Goal: Task Accomplishment & Management: Manage account settings

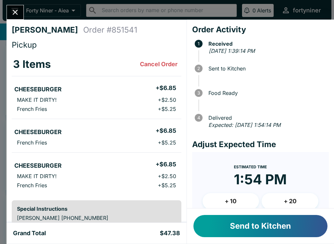
click at [231, 229] on button "Send to Kitchen" at bounding box center [261, 226] width 134 height 22
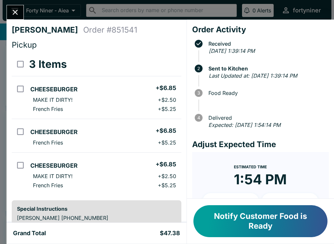
click at [230, 215] on button "Notify Customer Food is Ready" at bounding box center [261, 221] width 134 height 32
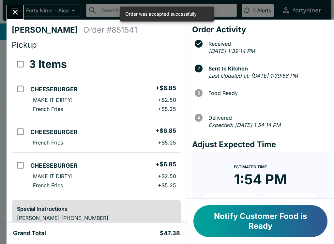
click at [15, 6] on button "Close" at bounding box center [15, 12] width 17 height 14
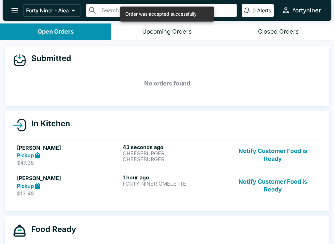
click at [262, 165] on button "Notify Customer Food is Ready" at bounding box center [273, 155] width 89 height 23
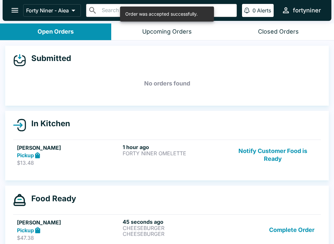
click at [259, 154] on button "Notify Customer Food is Ready" at bounding box center [273, 155] width 89 height 23
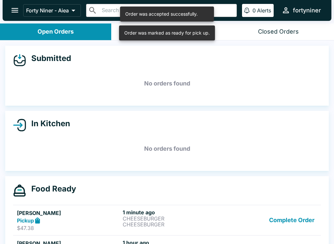
click at [281, 213] on button "Complete Order" at bounding box center [292, 220] width 51 height 23
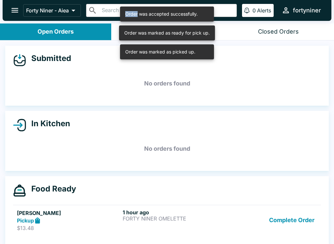
click at [279, 220] on button "Complete Order" at bounding box center [292, 220] width 51 height 23
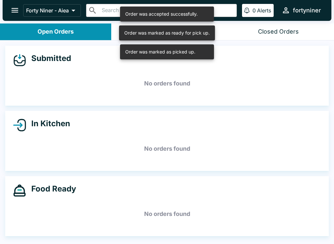
click at [279, 220] on h5 "No orders found" at bounding box center [167, 214] width 308 height 24
click at [281, 222] on h5 "No orders found" at bounding box center [167, 214] width 308 height 24
click at [280, 222] on h5 "No orders found" at bounding box center [167, 214] width 308 height 24
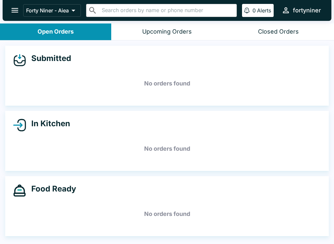
click at [272, 32] on div "Closed Orders" at bounding box center [278, 32] width 41 height 8
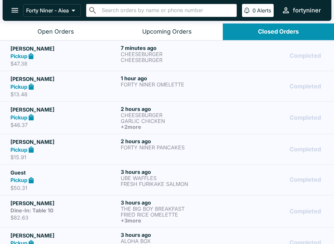
click at [55, 24] on button "Open Orders" at bounding box center [55, 32] width 111 height 17
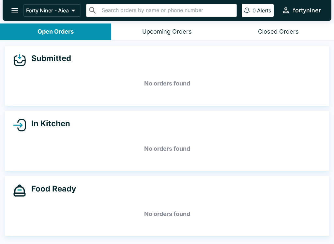
click at [13, 8] on icon "open drawer" at bounding box center [14, 10] width 9 height 9
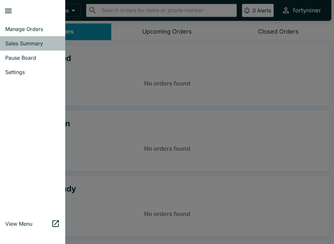
click at [8, 43] on span "Sales Summary" at bounding box center [32, 43] width 55 height 7
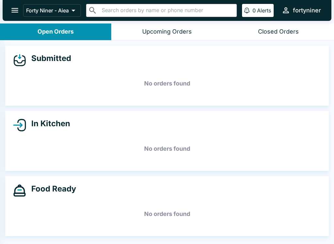
select select "03:00"
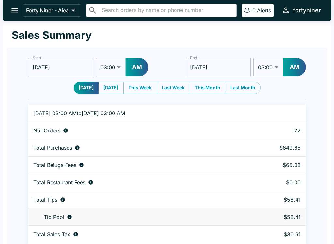
click at [11, 10] on icon "open drawer" at bounding box center [14, 10] width 9 height 9
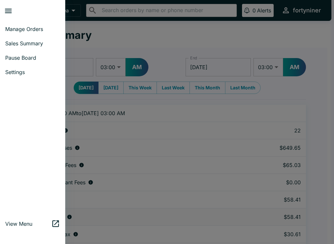
click at [14, 25] on link "Manage Orders" at bounding box center [32, 29] width 65 height 14
